Goal: Obtain resource: Obtain resource

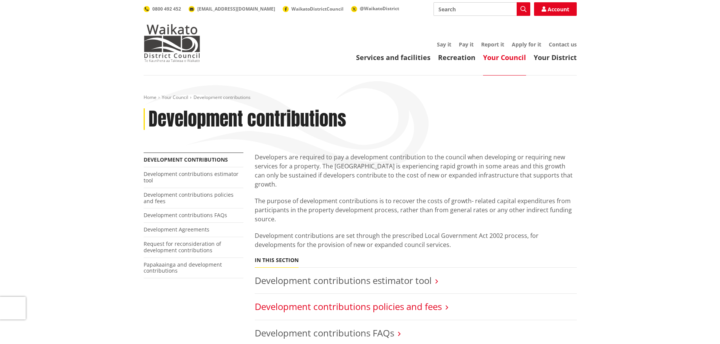
click at [426, 301] on link "Development contributions policies and fees" at bounding box center [348, 307] width 187 height 12
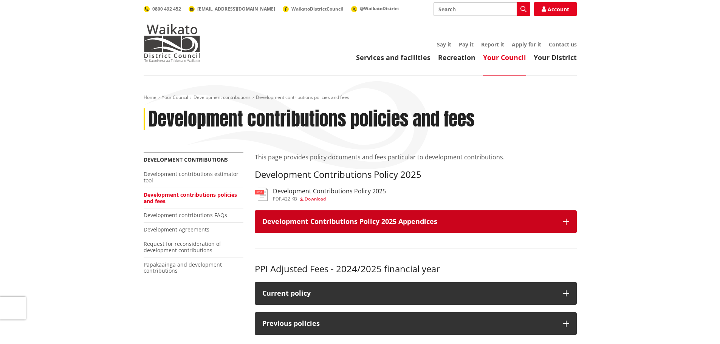
click at [404, 224] on h3 "Development Contributions Policy 2025 Appendices" at bounding box center [408, 222] width 293 height 8
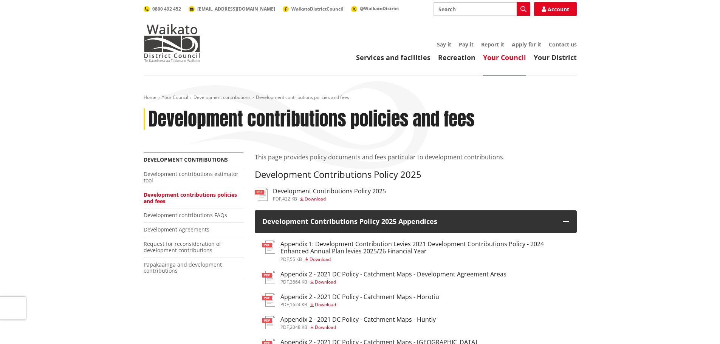
click at [432, 248] on h3 "Appendix 1: Development Contribution Levies 2021 Development Contributions Poli…" at bounding box center [424, 248] width 289 height 14
